Goal: Navigation & Orientation: Find specific page/section

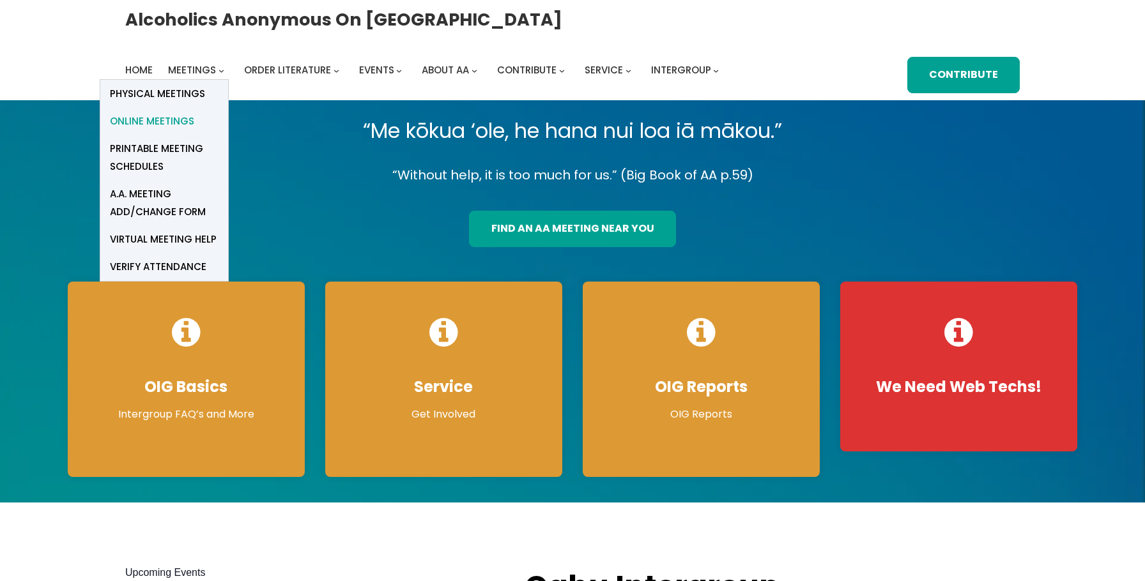
click at [181, 119] on span "Online Meetings" at bounding box center [152, 121] width 84 height 18
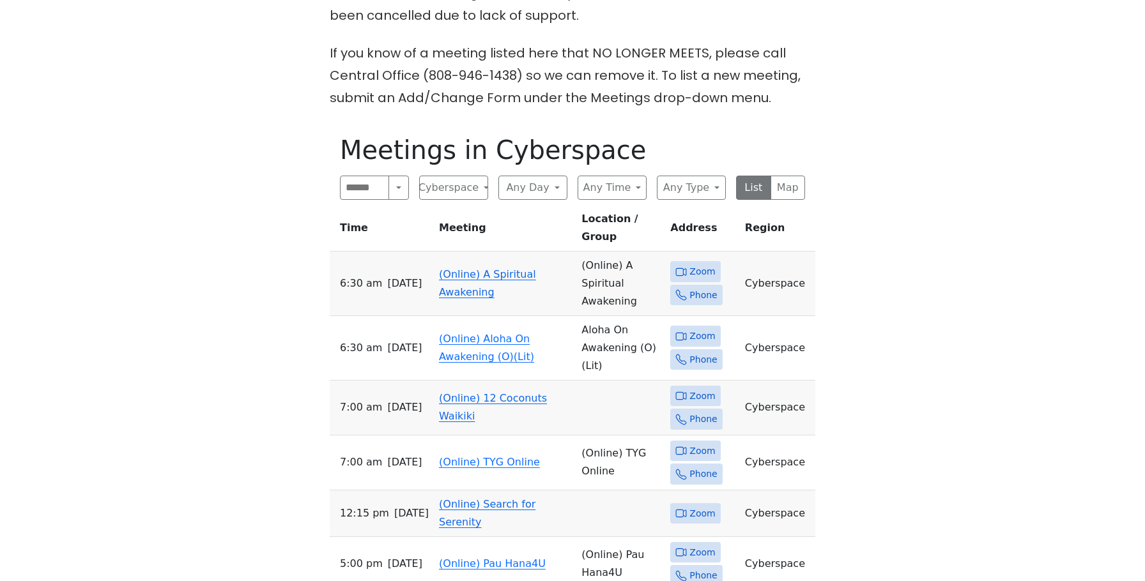
click at [498, 268] on link "(Online) A Spiritual Awakening" at bounding box center [487, 283] width 97 height 30
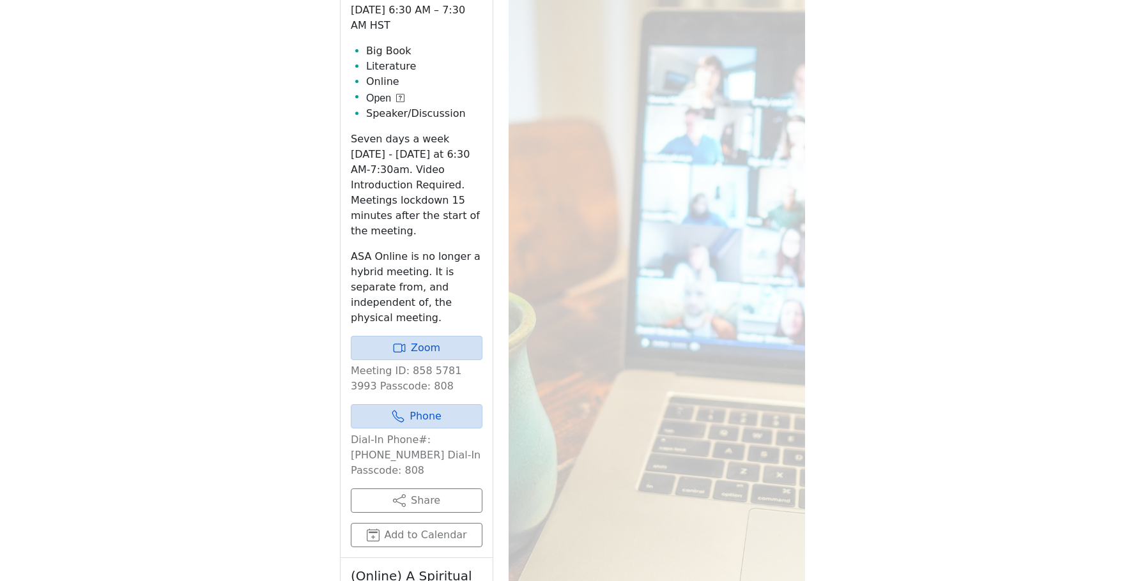
scroll to position [828, 0]
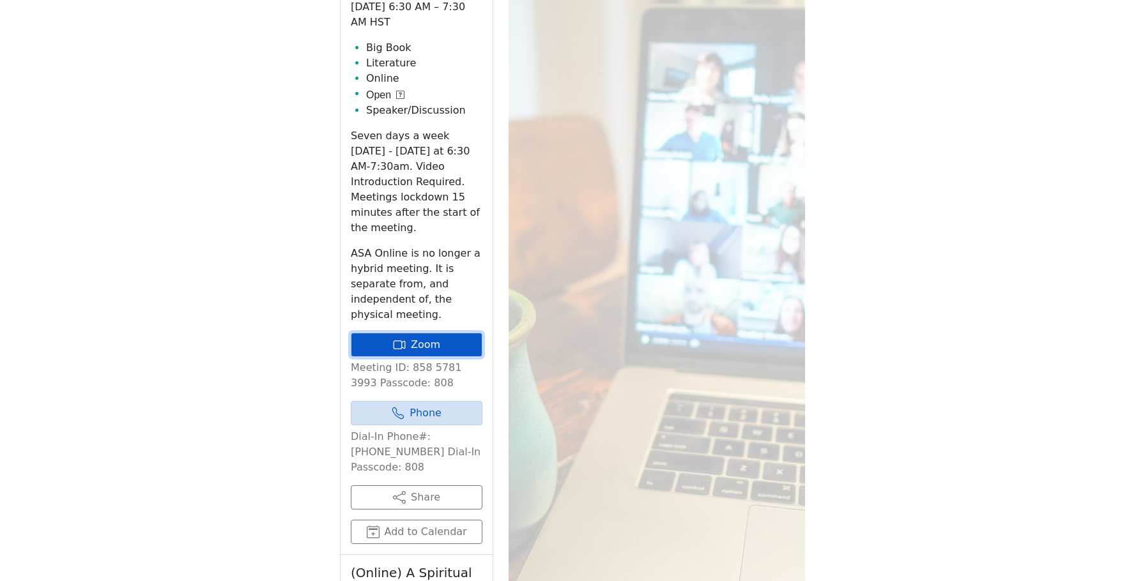
click at [407, 333] on link "Zoom" at bounding box center [417, 345] width 132 height 24
